Goal: Task Accomplishment & Management: Use online tool/utility

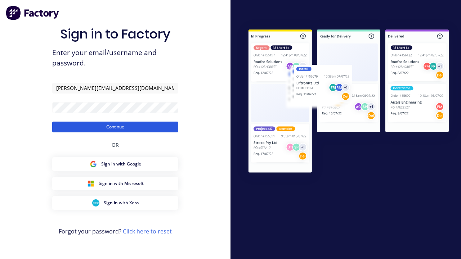
click at [115, 127] on button "Continue" at bounding box center [115, 127] width 126 height 11
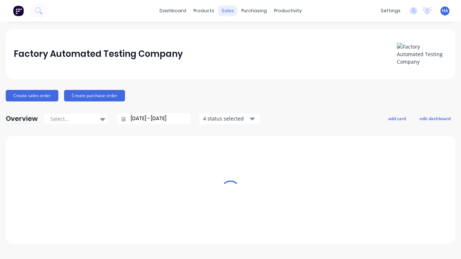
click at [228, 11] on div "sales" at bounding box center [228, 10] width 20 height 11
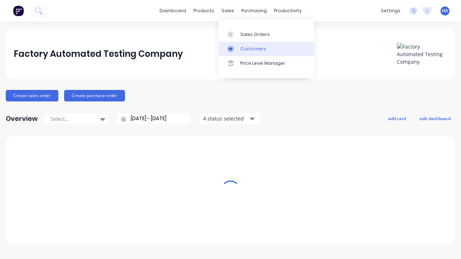
click at [266, 49] on link "Customers" at bounding box center [266, 49] width 95 height 14
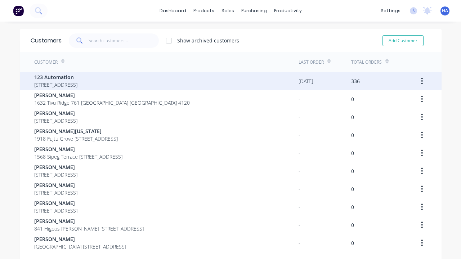
click at [77, 77] on span "123 Automation" at bounding box center [55, 77] width 43 height 8
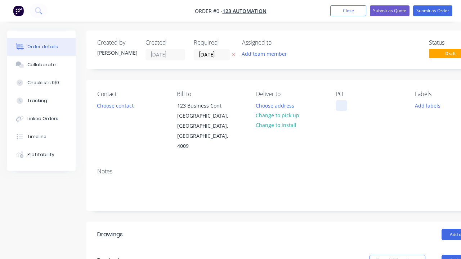
click at [341, 105] on div at bounding box center [342, 105] width 12 height 10
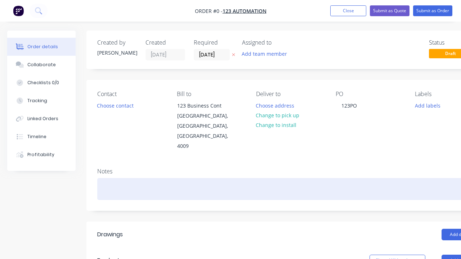
click at [268, 169] on div "Order details Collaborate Checklists 0/0 Tracking Linked Orders Timeline Profit…" at bounding box center [250, 256] width 501 height 451
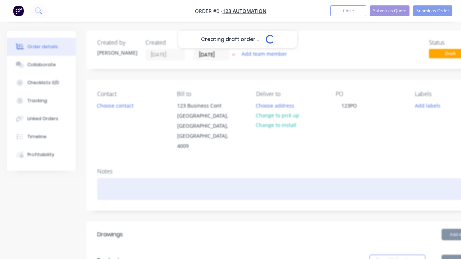
scroll to position [0, 22]
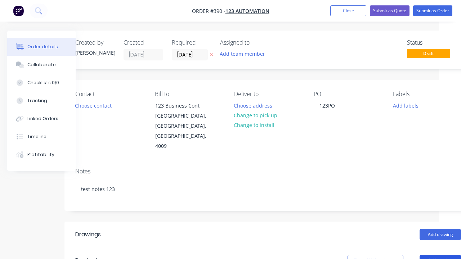
click at [440, 255] on button "Add product" at bounding box center [439, 261] width 41 height 12
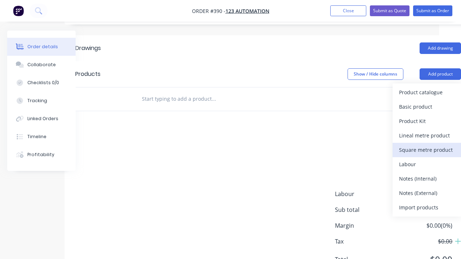
click at [427, 145] on div "Square metre product" at bounding box center [426, 150] width 55 height 10
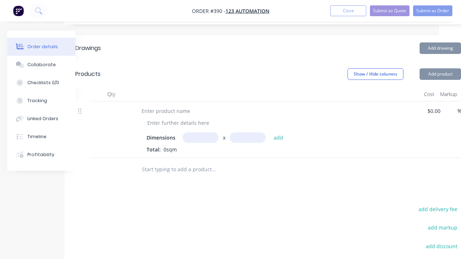
scroll to position [23, 0]
